Goal: Check status: Check status

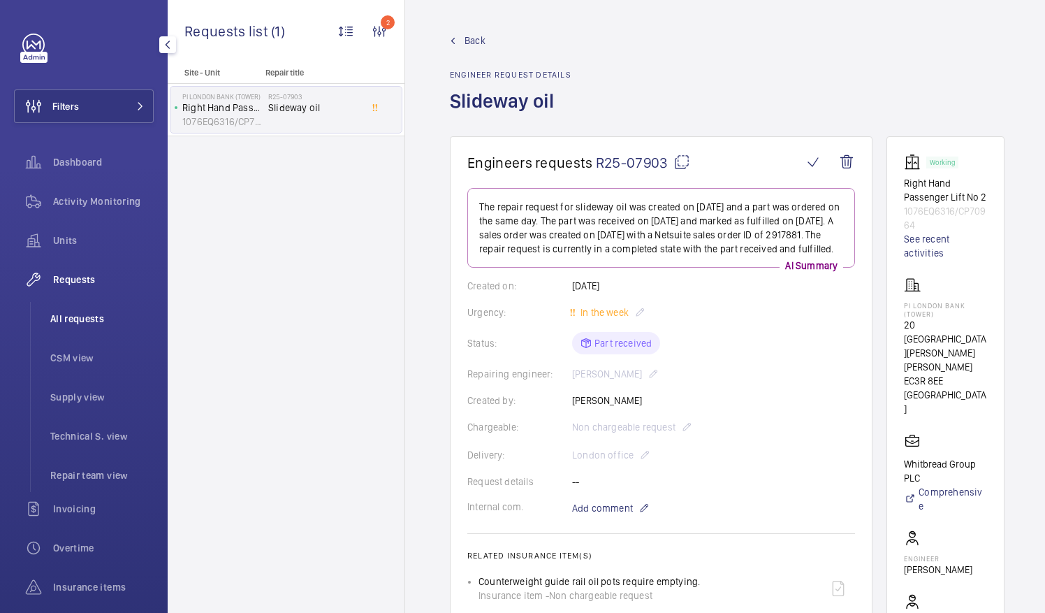
click at [81, 316] on span "All requests" at bounding box center [101, 319] width 103 height 14
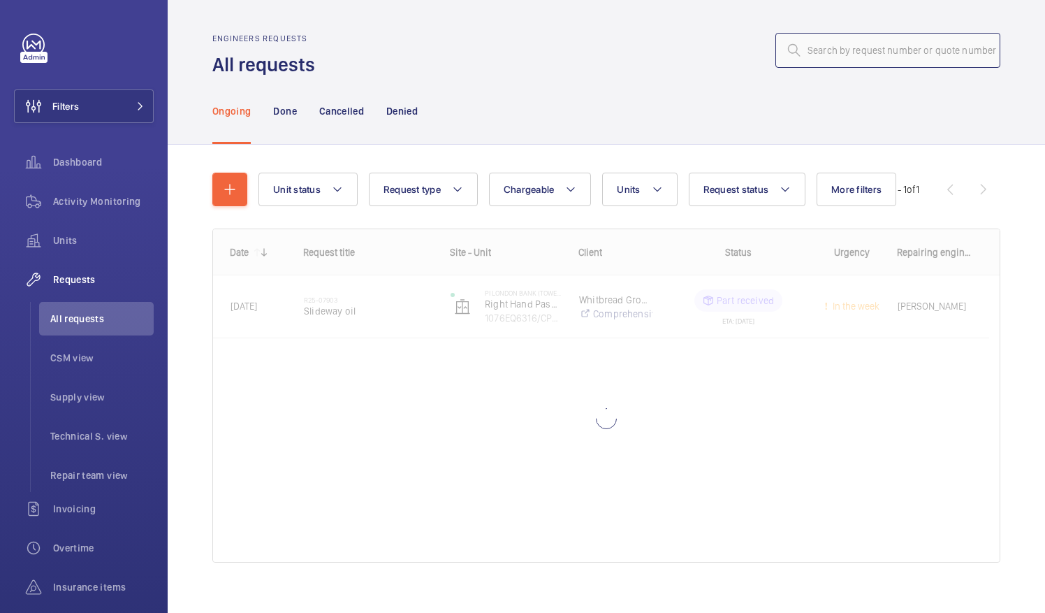
click at [804, 55] on input "text" at bounding box center [888, 50] width 225 height 35
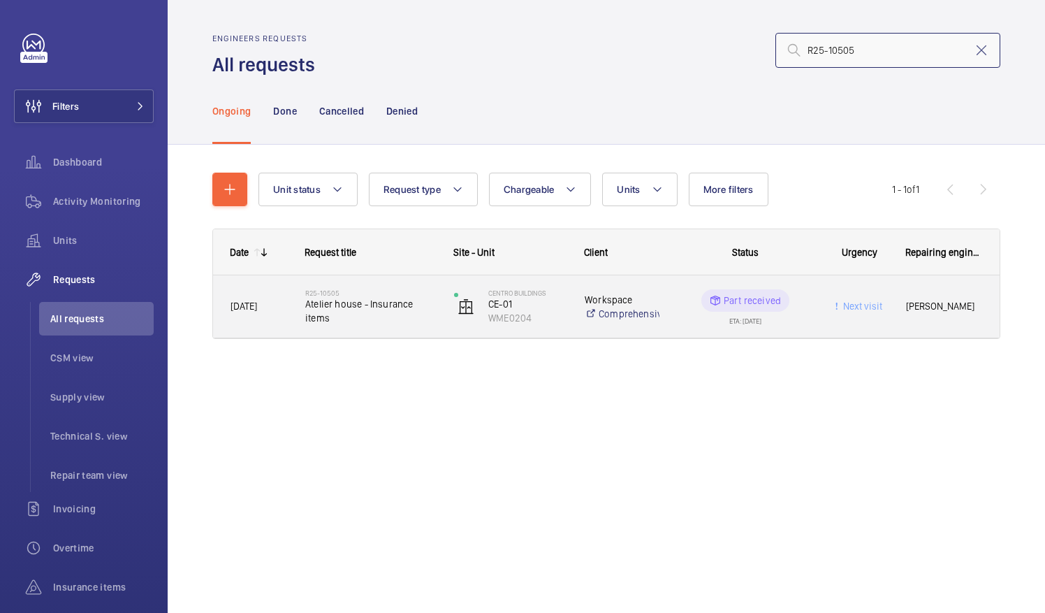
type input "R25-10505"
click at [358, 311] on span "Atelier house - Insurance items" at bounding box center [370, 311] width 131 height 28
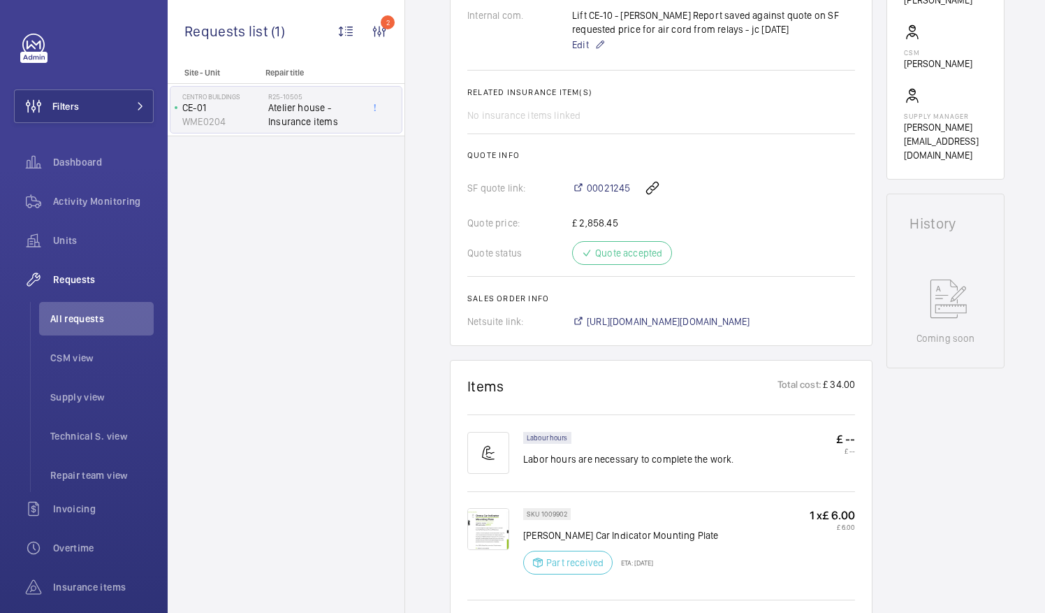
scroll to position [509, 0]
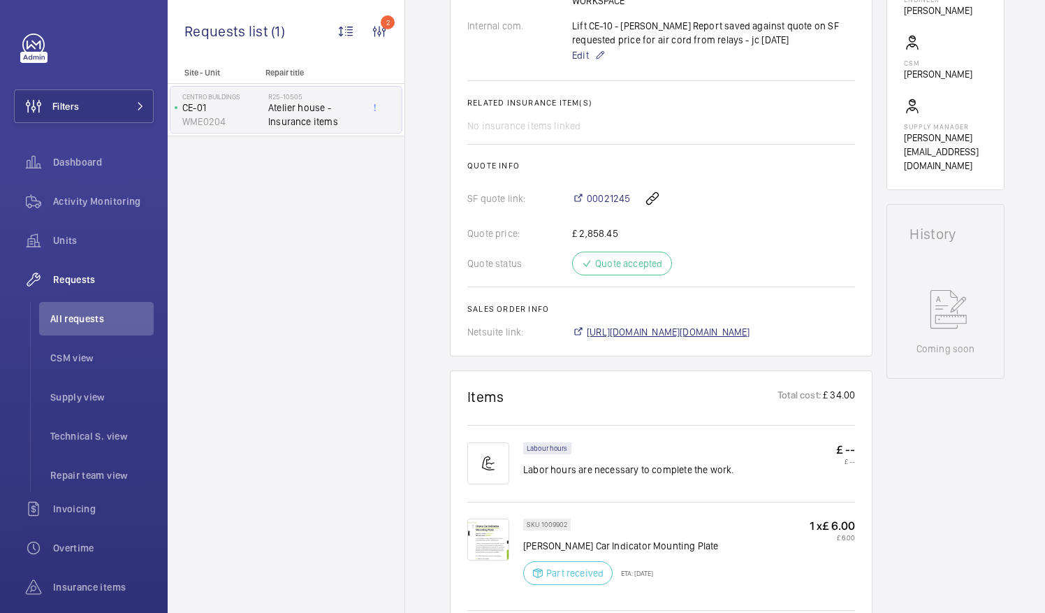
click at [680, 331] on span "[URL][DOMAIN_NAME][DOMAIN_NAME]" at bounding box center [669, 332] width 164 height 14
click at [80, 319] on span "All requests" at bounding box center [101, 319] width 103 height 14
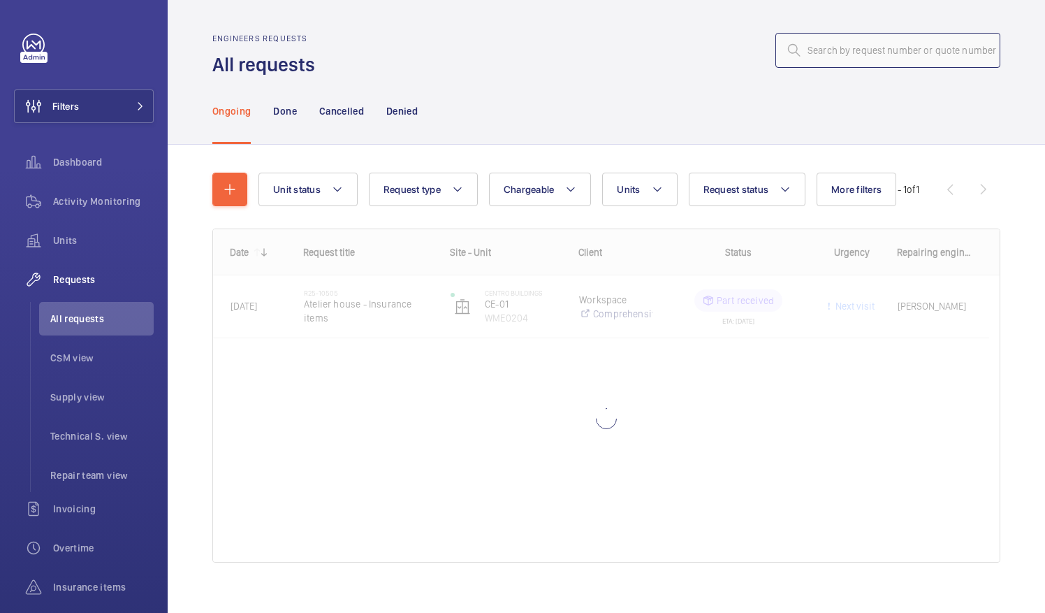
click at [804, 59] on input "text" at bounding box center [888, 50] width 225 height 35
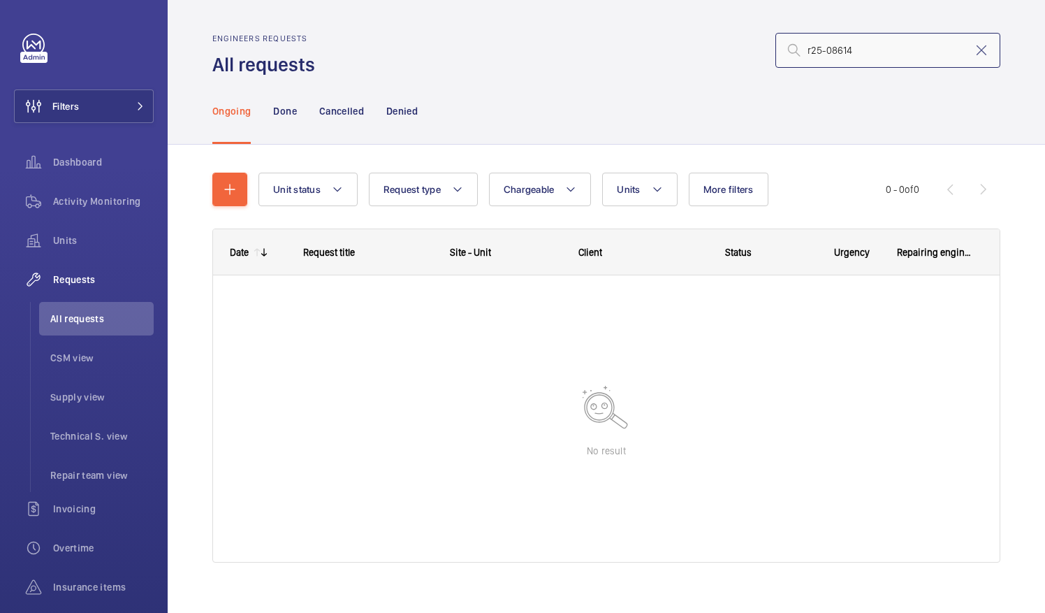
type input "r25-08614"
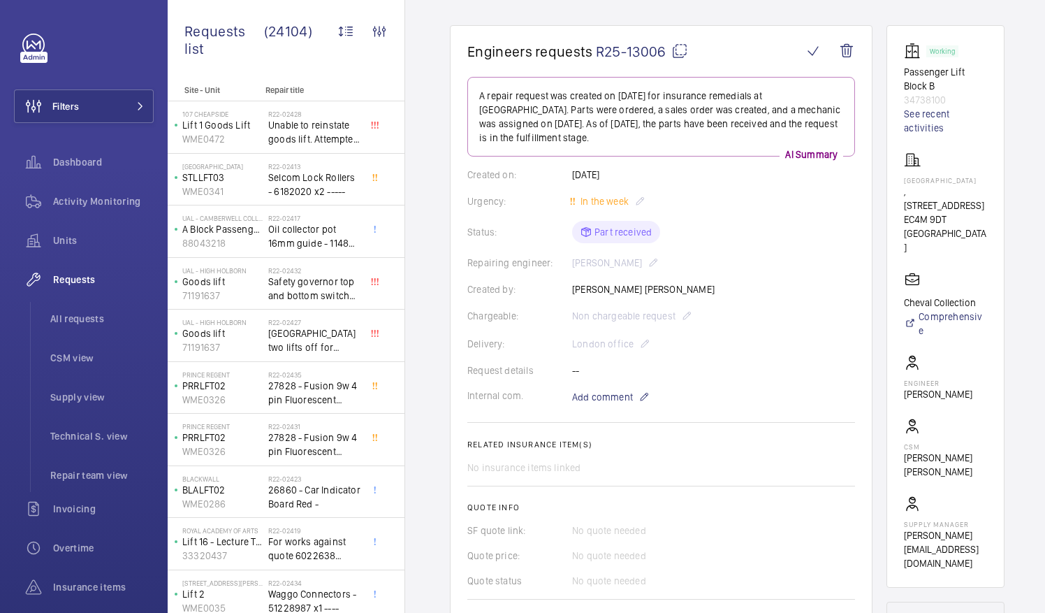
scroll to position [100, 0]
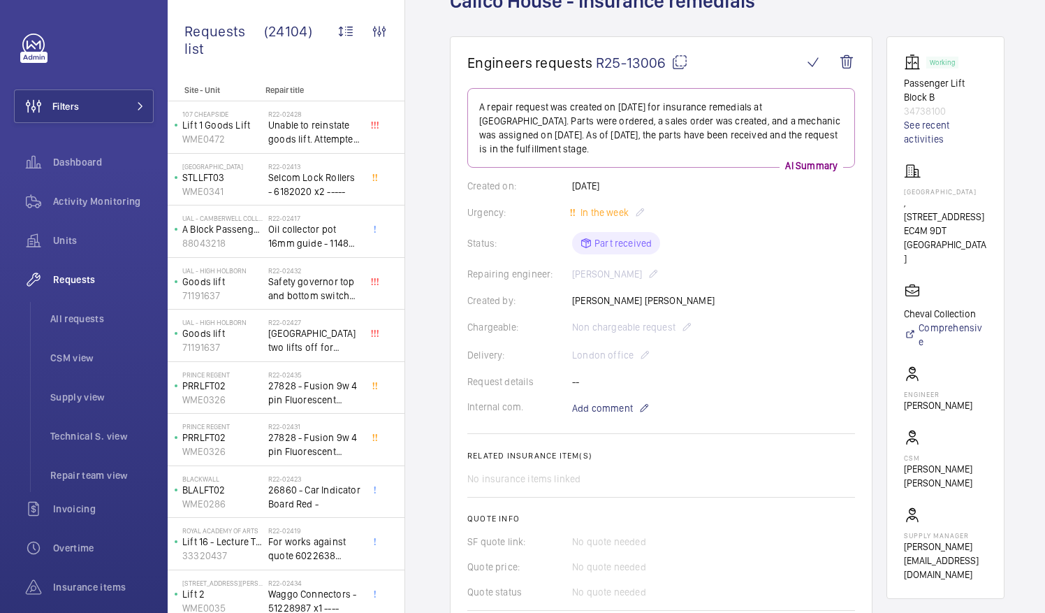
click at [679, 61] on mat-icon at bounding box center [680, 62] width 17 height 17
drag, startPoint x: 921, startPoint y: 189, endPoint x: 972, endPoint y: 194, distance: 51.3
click at [972, 194] on p "Calico House" at bounding box center [945, 191] width 83 height 8
drag, startPoint x: 972, startPoint y: 194, endPoint x: 959, endPoint y: 192, distance: 13.4
copy p "Calico House"
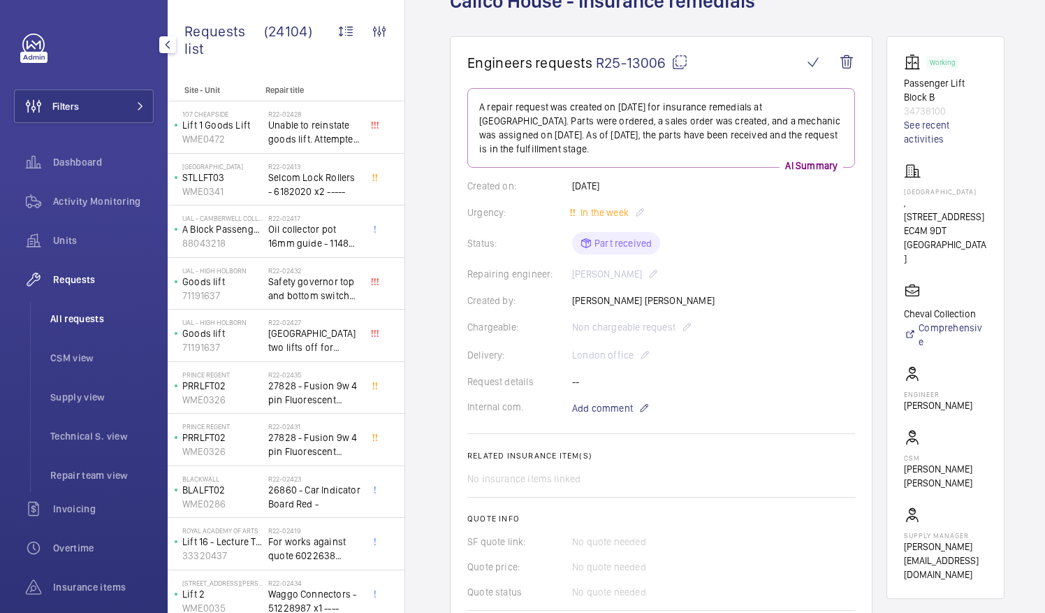
click at [99, 316] on span "All requests" at bounding box center [101, 319] width 103 height 14
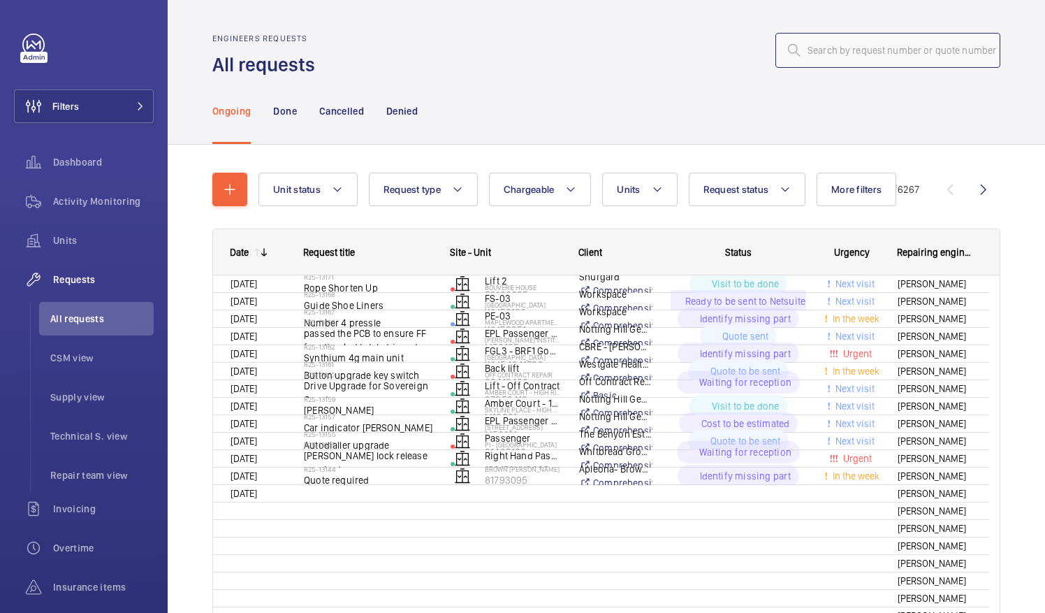
click at [811, 50] on input "text" at bounding box center [888, 50] width 225 height 35
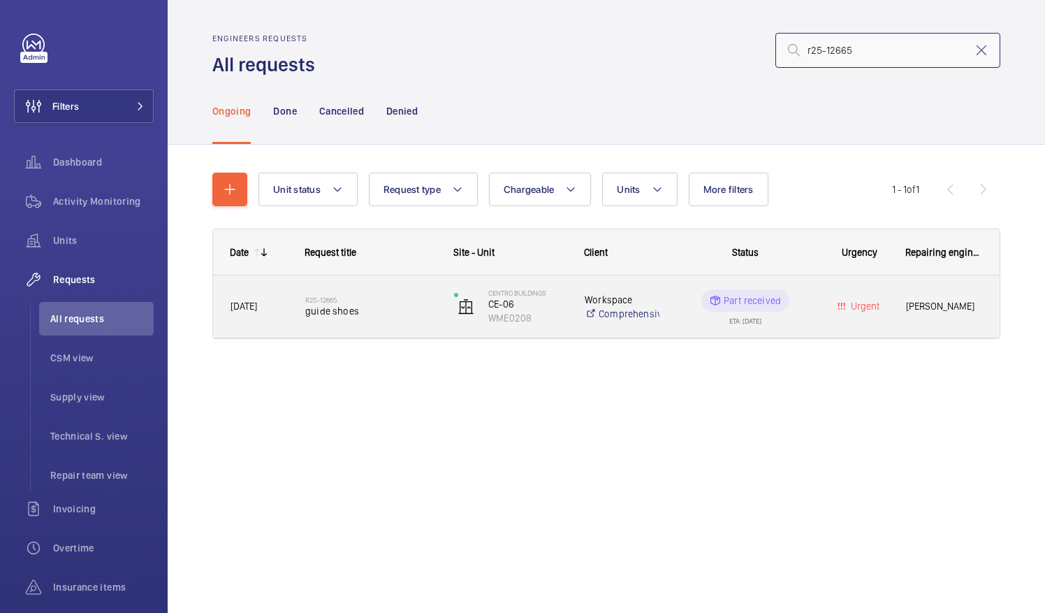
type input "r25-12665"
click at [344, 314] on span "guide shoes" at bounding box center [370, 311] width 131 height 14
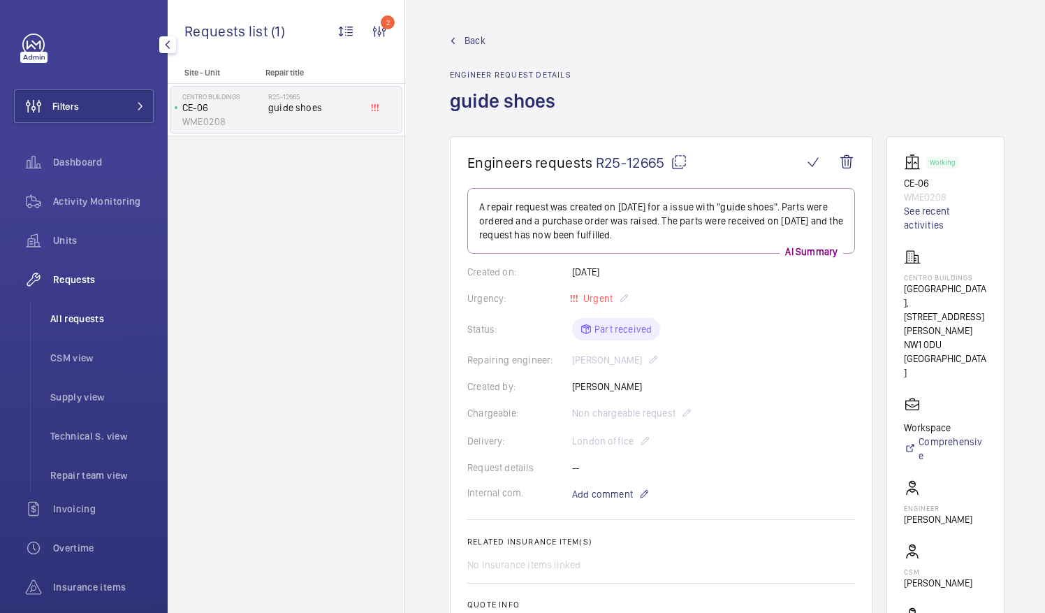
click at [84, 320] on span "All requests" at bounding box center [101, 319] width 103 height 14
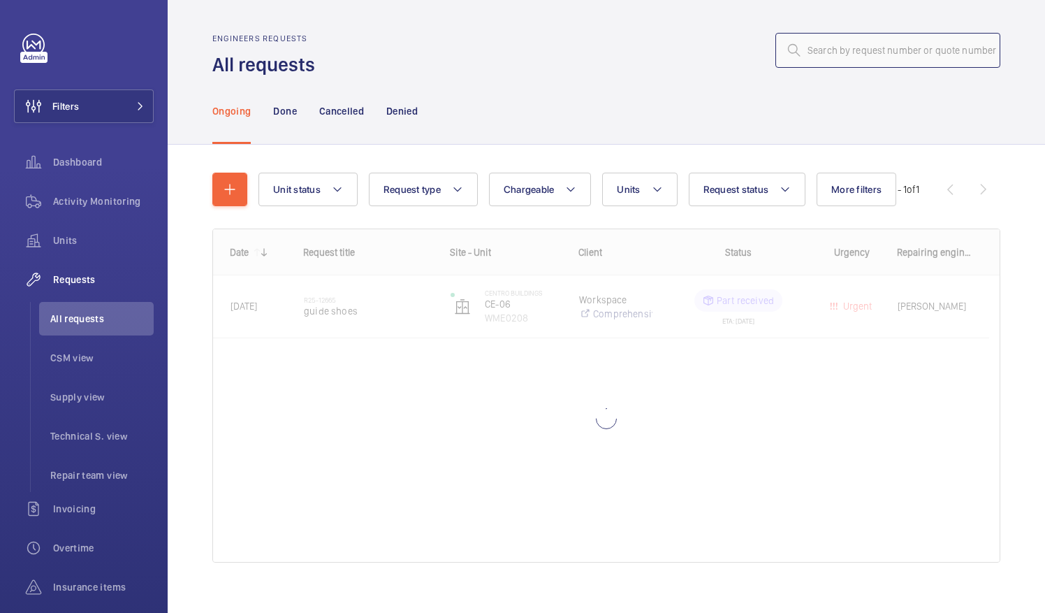
click at [818, 50] on input "text" at bounding box center [888, 50] width 225 height 35
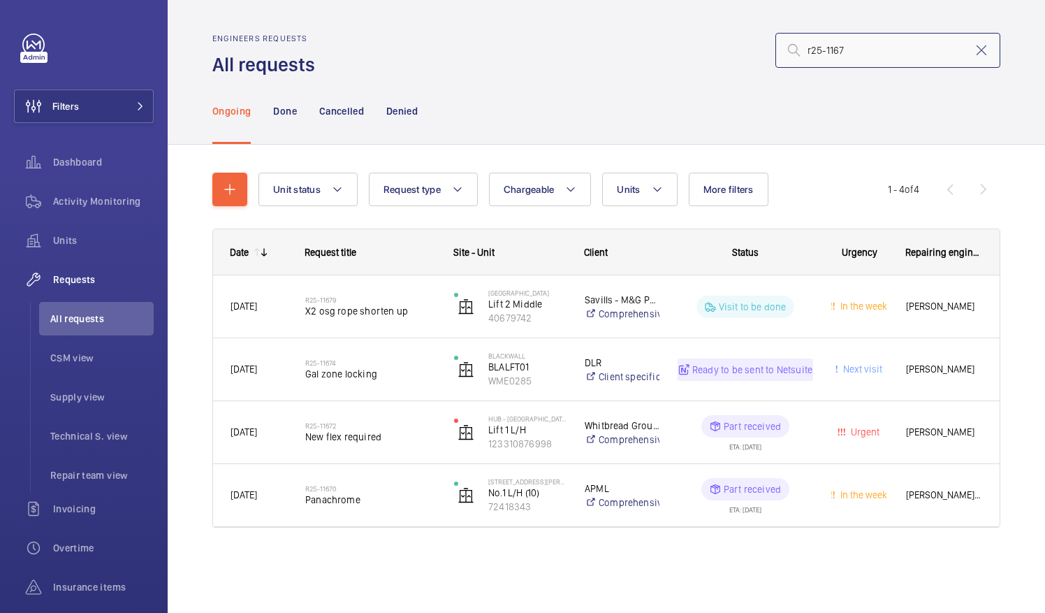
type input "r25-1167"
click at [683, 52] on div "r25-1167" at bounding box center [662, 51] width 677 height 34
click at [80, 325] on span "All requests" at bounding box center [101, 319] width 103 height 14
click at [861, 54] on input "r25-1167" at bounding box center [888, 50] width 225 height 35
click at [983, 52] on mat-icon at bounding box center [981, 50] width 17 height 17
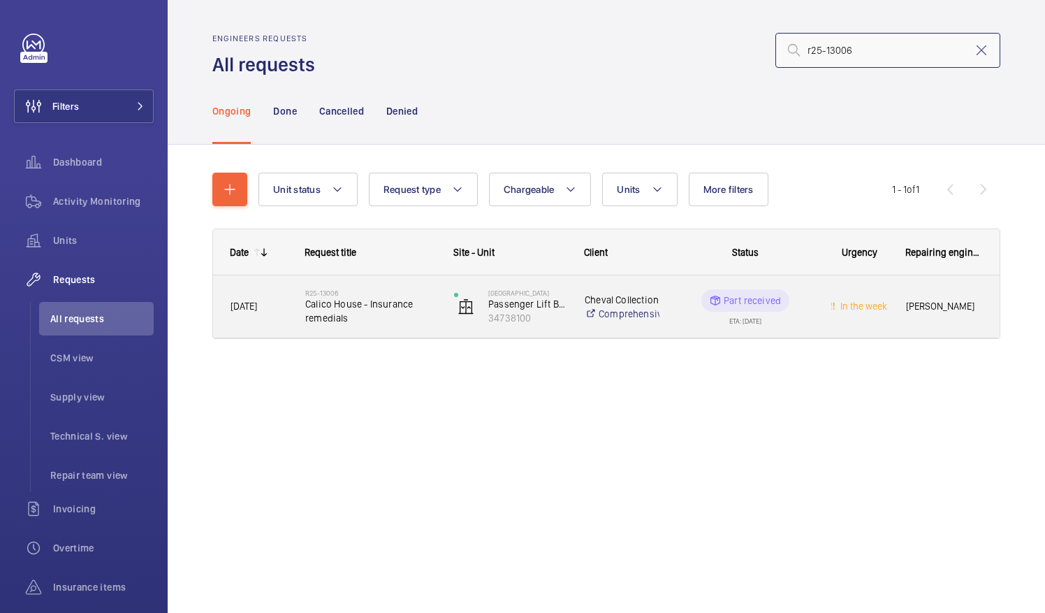
type input "r25-13006"
click at [390, 314] on span "Calico House - Insurance remedials" at bounding box center [370, 311] width 131 height 28
